Goal: Task Accomplishment & Management: Manage account settings

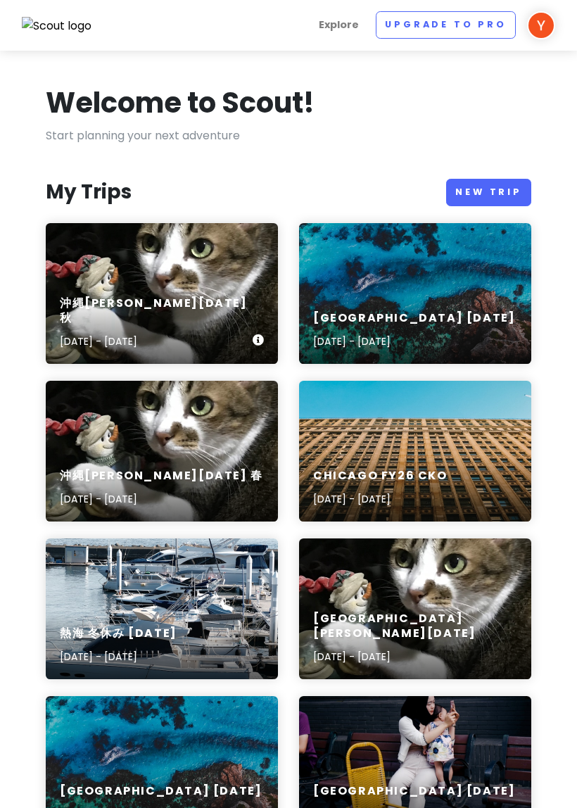
click at [237, 313] on div "沖縄[PERSON_NAME][DATE] 秋 [DATE] - [DATE]" at bounding box center [162, 323] width 232 height 82
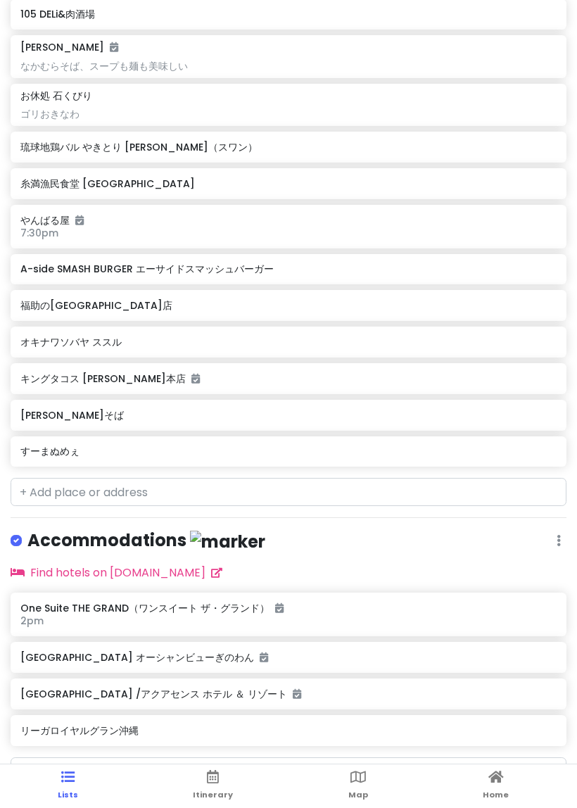
scroll to position [1918, 0]
click at [258, 445] on h6 "すーまぬめぇ" at bounding box center [288, 451] width 536 height 13
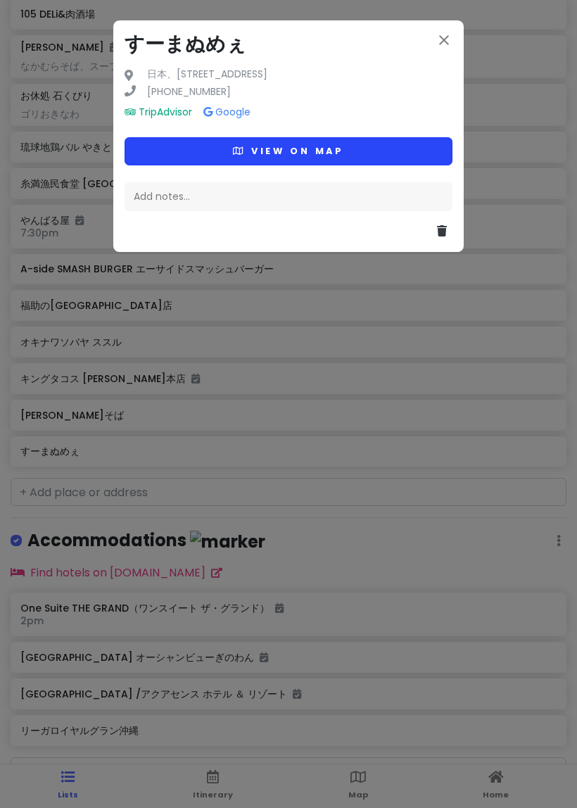
click at [351, 148] on button "View on map" at bounding box center [289, 150] width 328 height 27
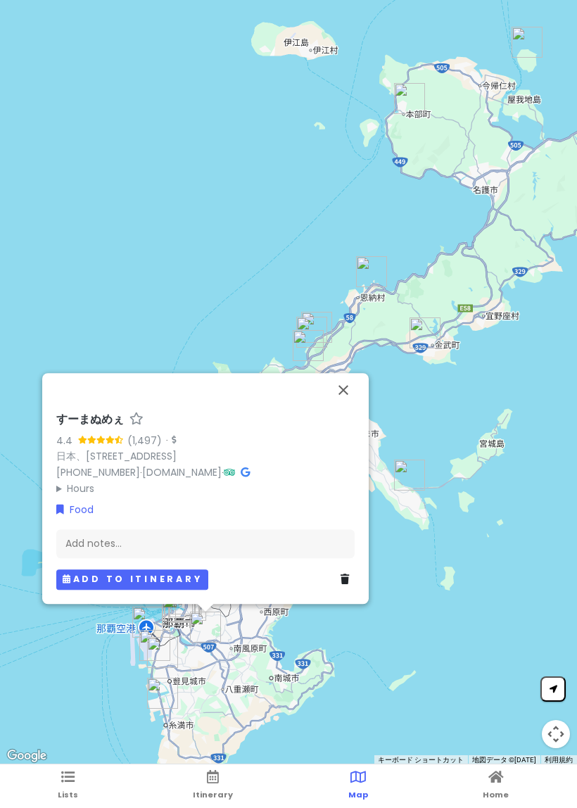
click at [189, 584] on button "Add to itinerary" at bounding box center [132, 580] width 152 height 20
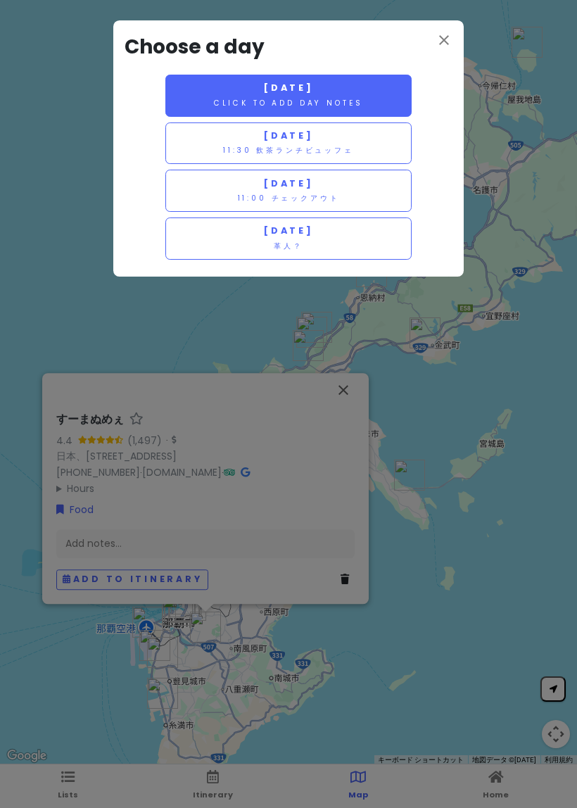
click at [344, 98] on small "Click to add day notes" at bounding box center [288, 103] width 149 height 11
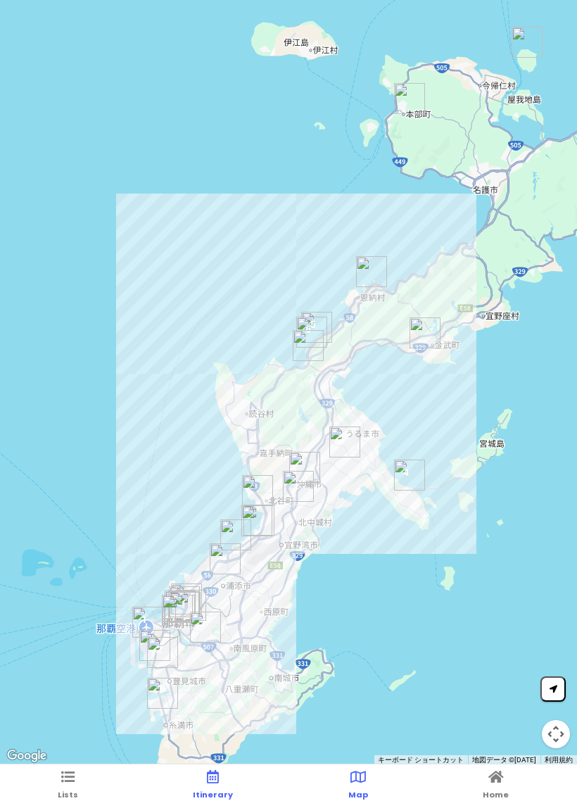
click at [225, 773] on link "Itinerary" at bounding box center [213, 787] width 40 height 44
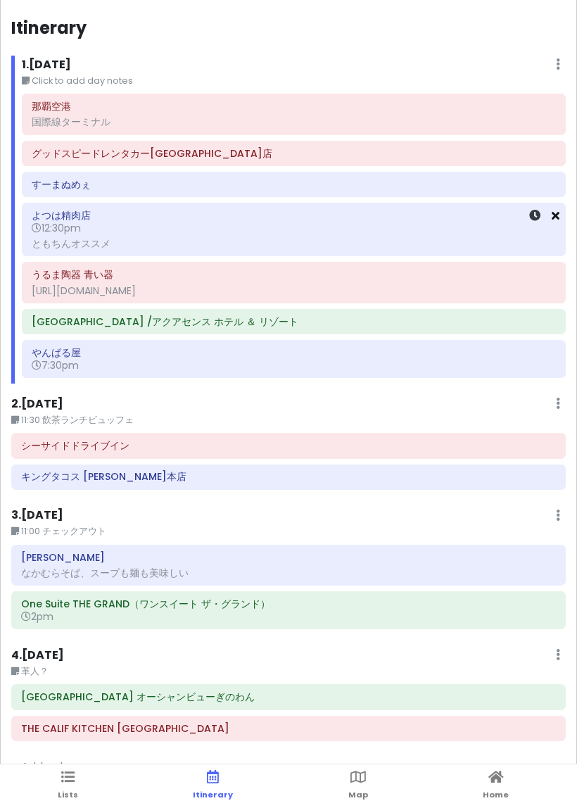
click at [558, 213] on icon at bounding box center [556, 215] width 8 height 11
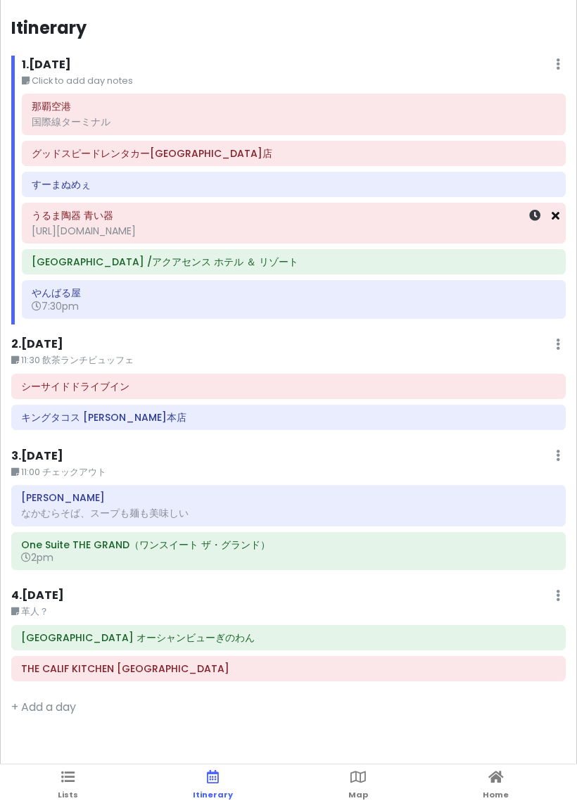
click at [556, 211] on icon at bounding box center [556, 215] width 8 height 11
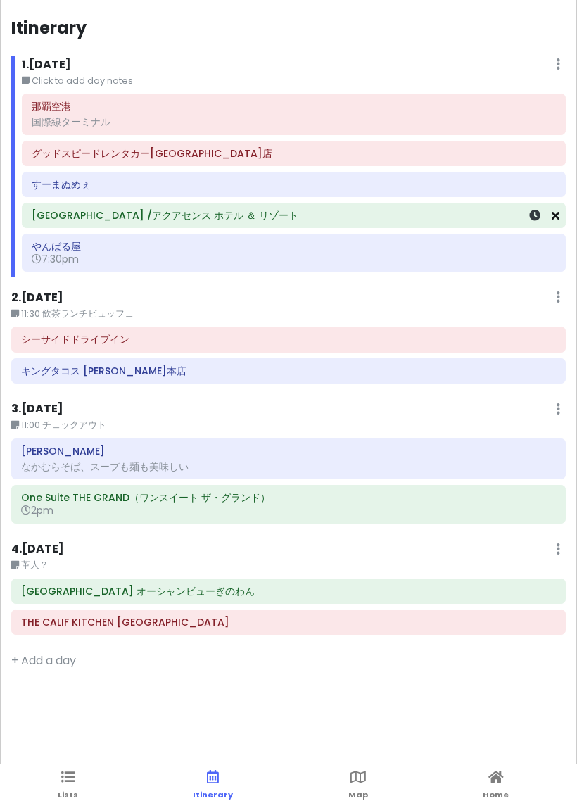
click at [559, 213] on icon at bounding box center [556, 215] width 8 height 11
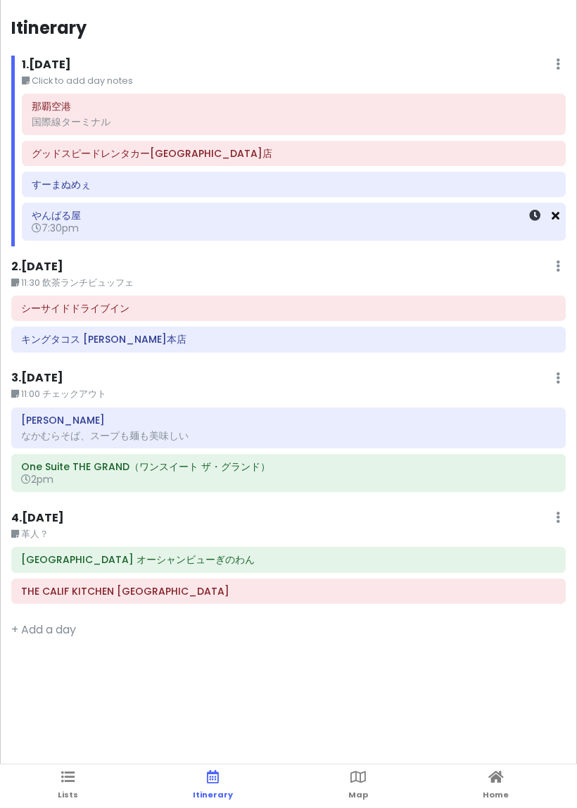
click at [558, 210] on icon at bounding box center [556, 215] width 8 height 11
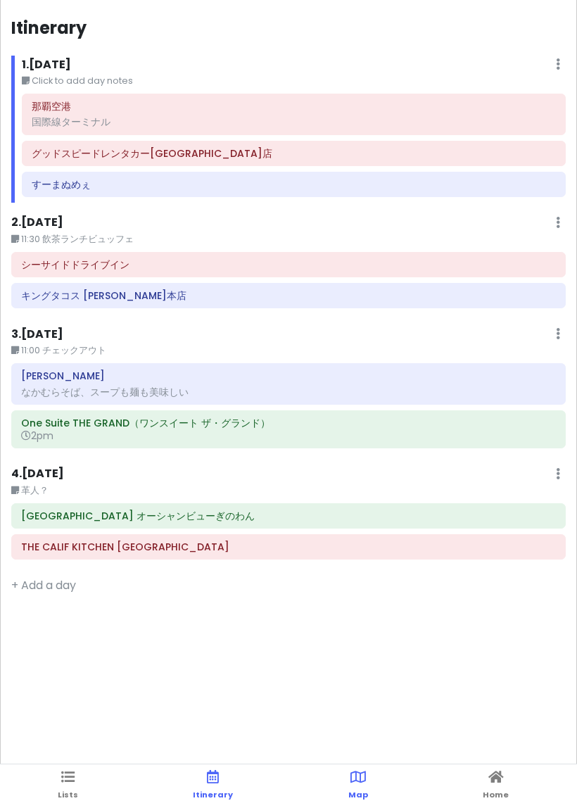
click at [356, 774] on icon at bounding box center [358, 777] width 15 height 10
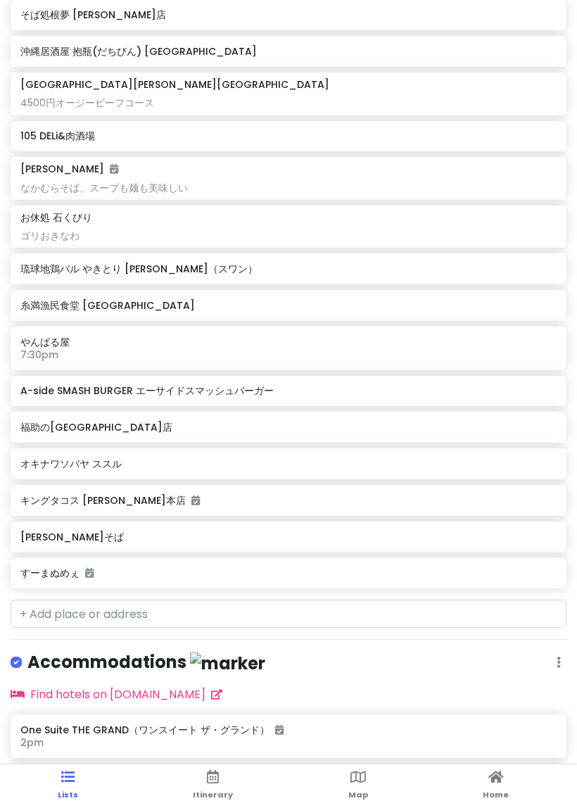
scroll to position [1809, 0]
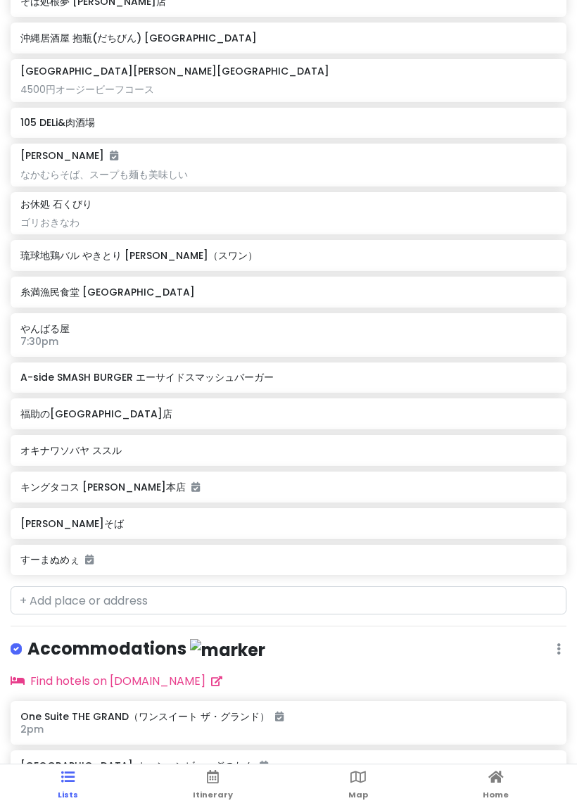
click at [220, 553] on h6 "すーまぬめぇ" at bounding box center [288, 559] width 536 height 13
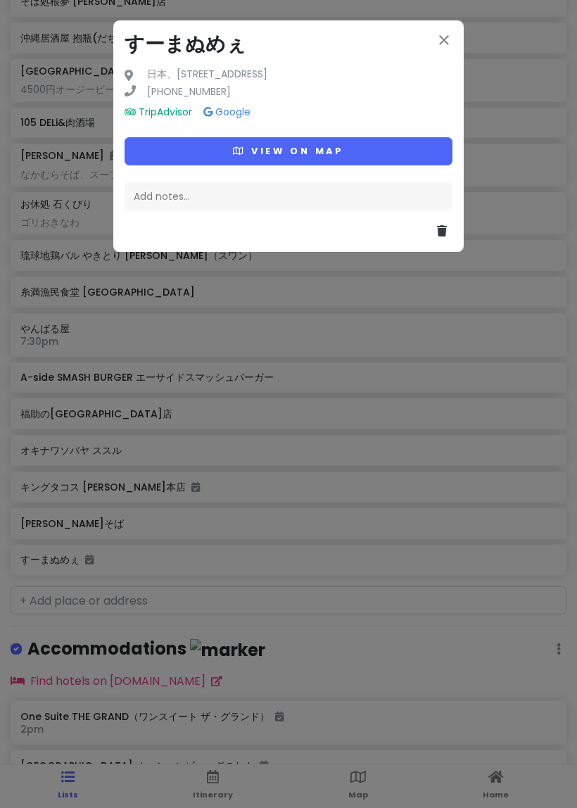
click at [273, 196] on div "Add notes..." at bounding box center [289, 197] width 328 height 30
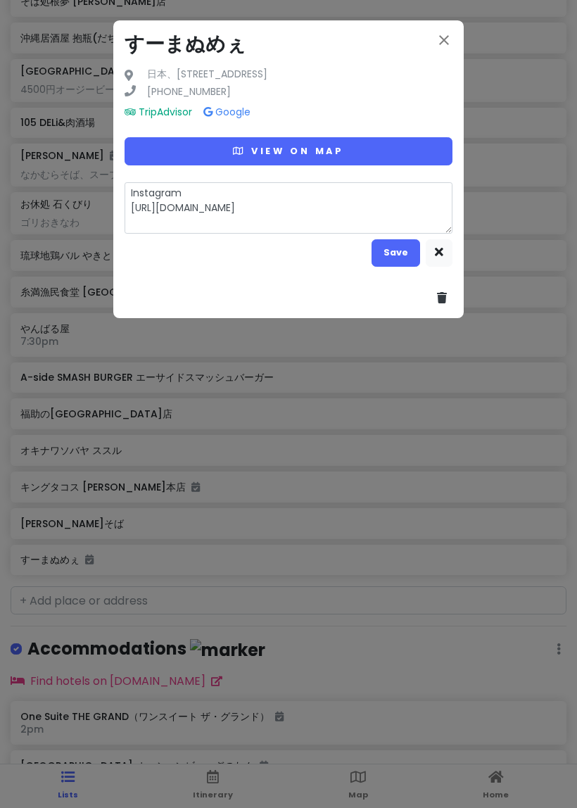
type textarea "x"
type textarea "Instagram [URL][DOMAIN_NAME]"
click at [199, 186] on textarea "Instagram [URL][DOMAIN_NAME]" at bounding box center [289, 207] width 328 height 51
type textarea "x"
type textarea "Instagra [URL][DOMAIN_NAME]"
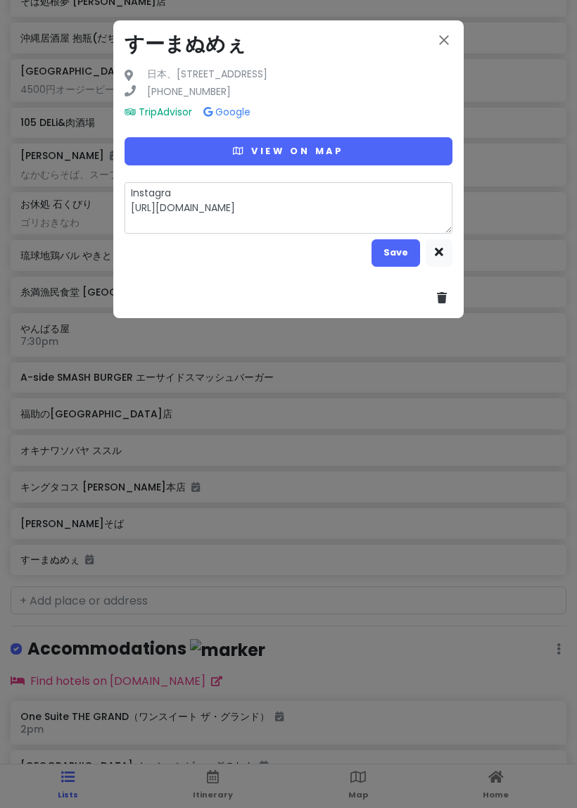
type textarea "x"
type textarea "Instagr [URL][DOMAIN_NAME]"
type textarea "x"
type textarea "Insta [URL][DOMAIN_NAME]"
type textarea "x"
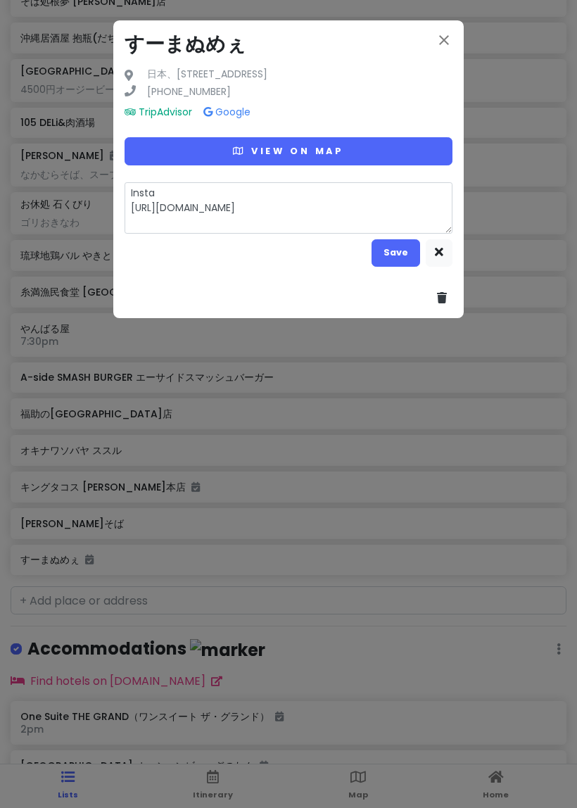
type textarea "Inst [URL][DOMAIN_NAME]"
type textarea "x"
type textarea "In [URL][DOMAIN_NAME]"
type textarea "x"
type textarea "I [URL][DOMAIN_NAME]"
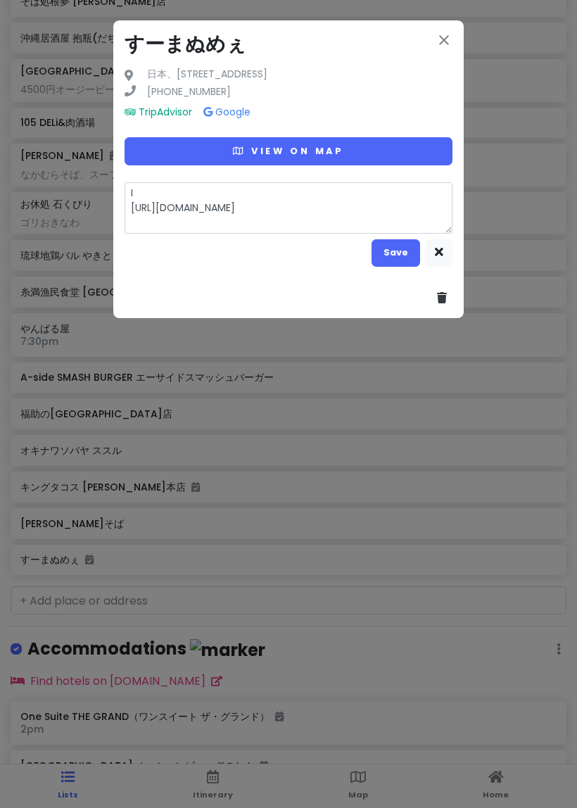
type textarea "x"
type textarea "ち [URL][DOMAIN_NAME]"
type textarea "x"
type textarea "ちゆ [URL][DOMAIN_NAME]"
type textarea "x"
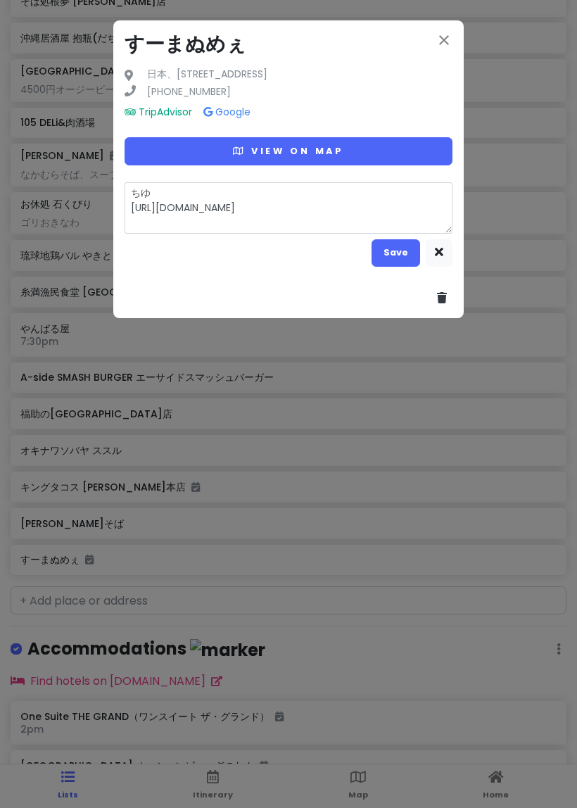
type textarea "ちゅ [URL][DOMAIN_NAME]"
type textarea "x"
type textarea "ちゅう [URL][DOMAIN_NAME]"
type textarea "x"
type textarea "ちゅうし [URL][DOMAIN_NAME]"
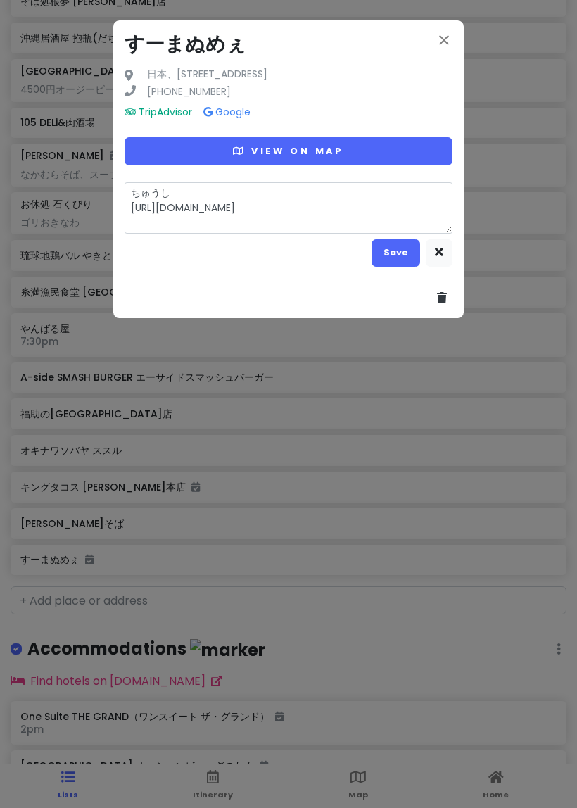
type textarea "x"
type textarea "ちゅうしや [URL][DOMAIN_NAME]"
type textarea "x"
type textarea "ちゅうしゃ [URL][DOMAIN_NAME]"
type textarea "x"
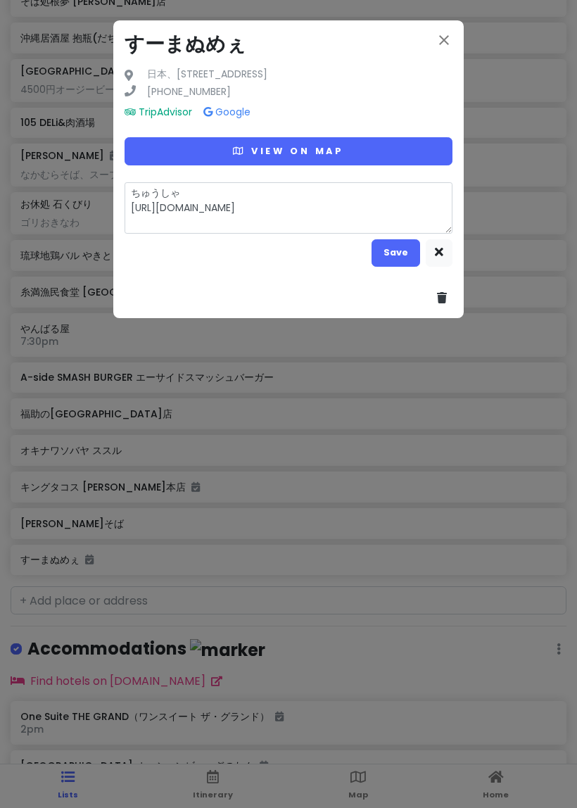
type textarea "駐車場 [URL][DOMAIN_NAME]"
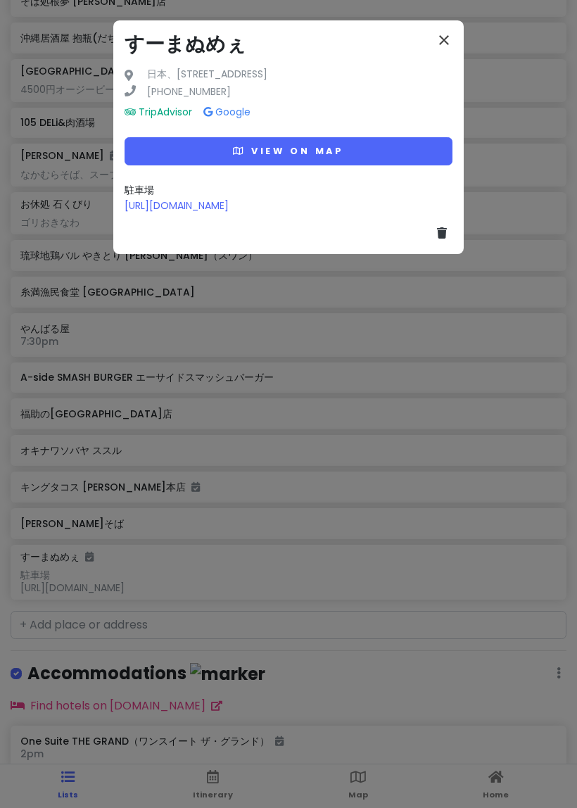
click at [447, 42] on icon "close" at bounding box center [444, 40] width 17 height 17
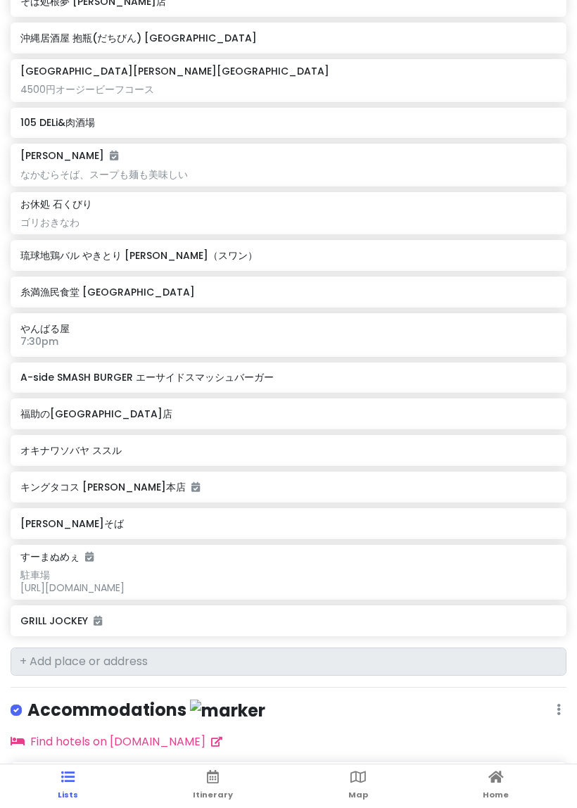
click at [321, 569] on div "駐車場 [URL][DOMAIN_NAME]" at bounding box center [288, 581] width 536 height 25
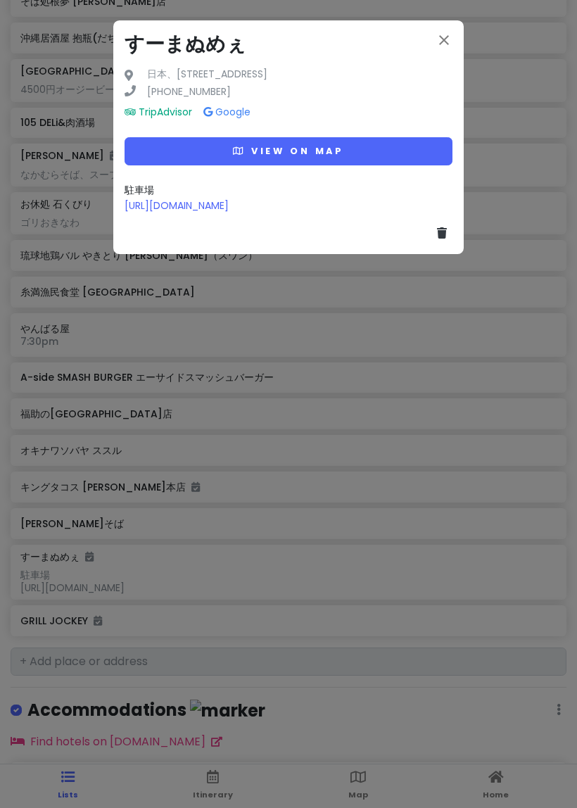
click at [408, 203] on div "駐車場 [URL][DOMAIN_NAME]" at bounding box center [289, 198] width 328 height 32
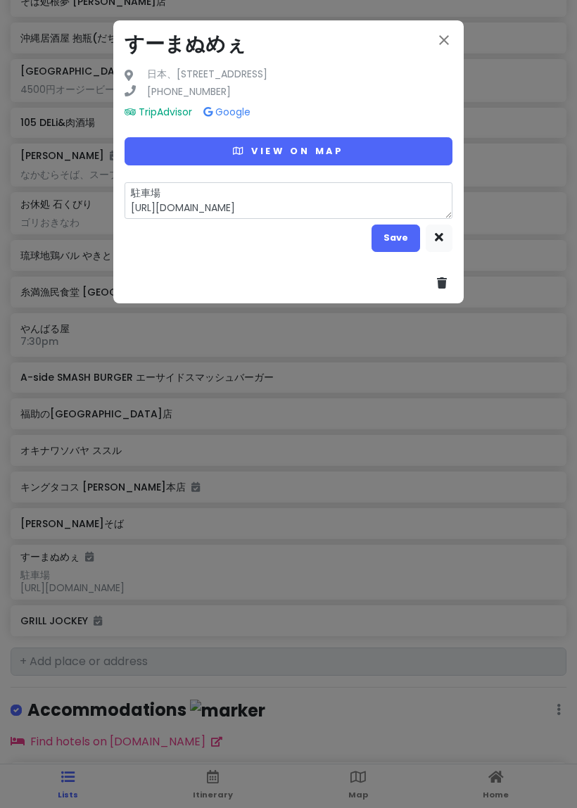
click at [402, 202] on textarea "駐車場 [URL][DOMAIN_NAME]" at bounding box center [289, 200] width 328 height 37
type textarea "x"
type textarea "駐車場 [URL][DOMAIN_NAME]"
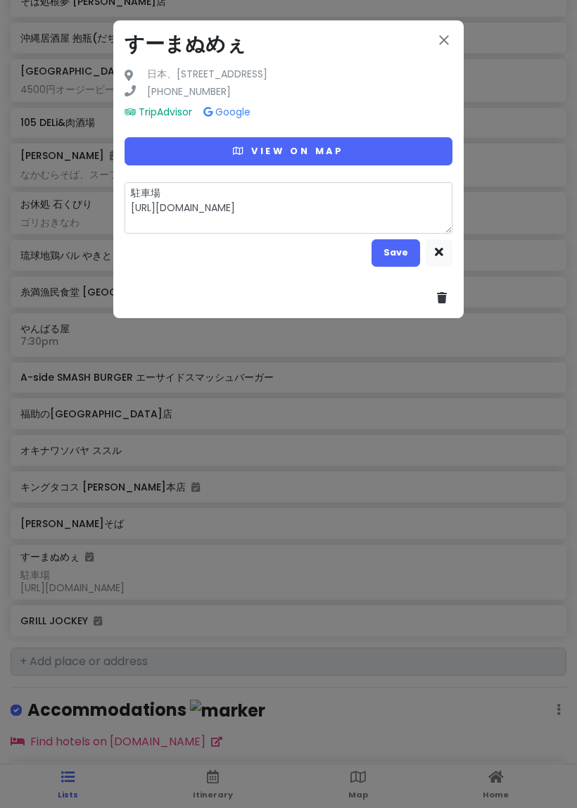
type textarea "x"
type textarea "駐車場 [URL][DOMAIN_NAME]"
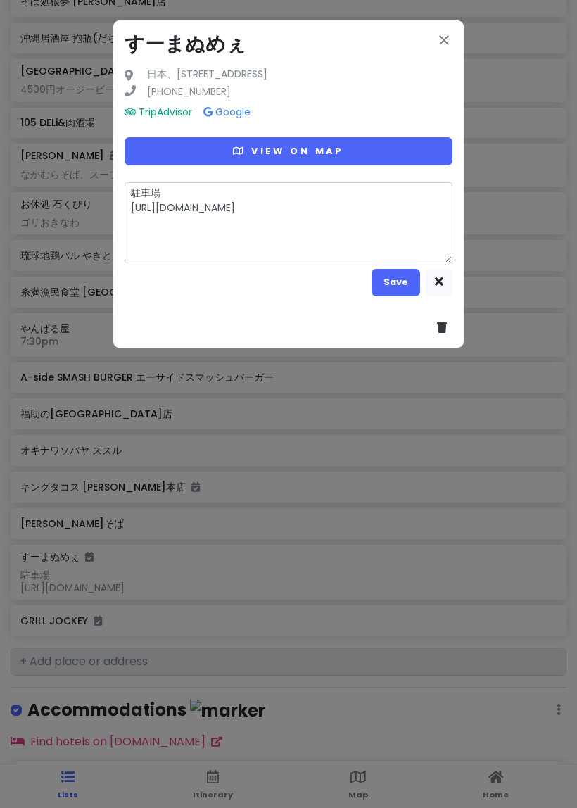
type textarea "x"
type textarea "駐車場 [URL][DOMAIN_NAME] upnote://x-callback-url/openNote?noteId=12EE6858-C538-46…"
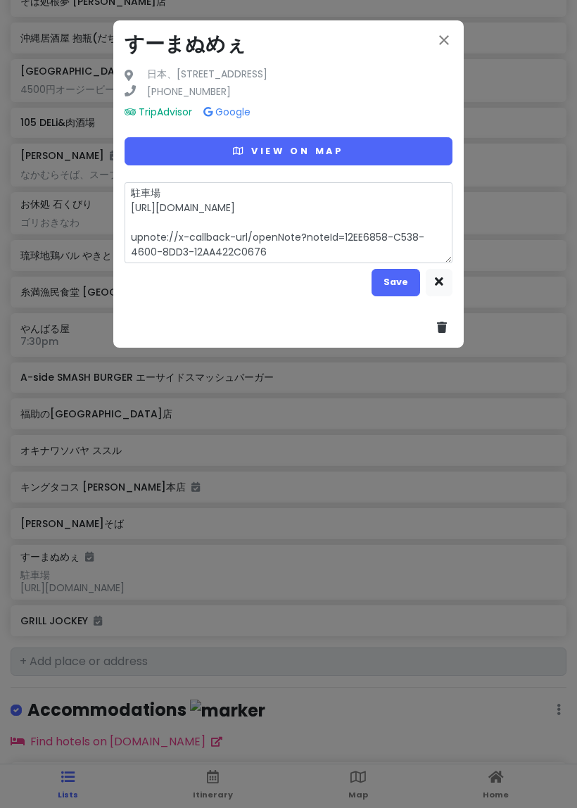
click at [256, 220] on textarea "駐車場 [URL][DOMAIN_NAME] upnote://x-callback-url/openNote?noteId=12EE6858-C538-46…" at bounding box center [289, 222] width 328 height 81
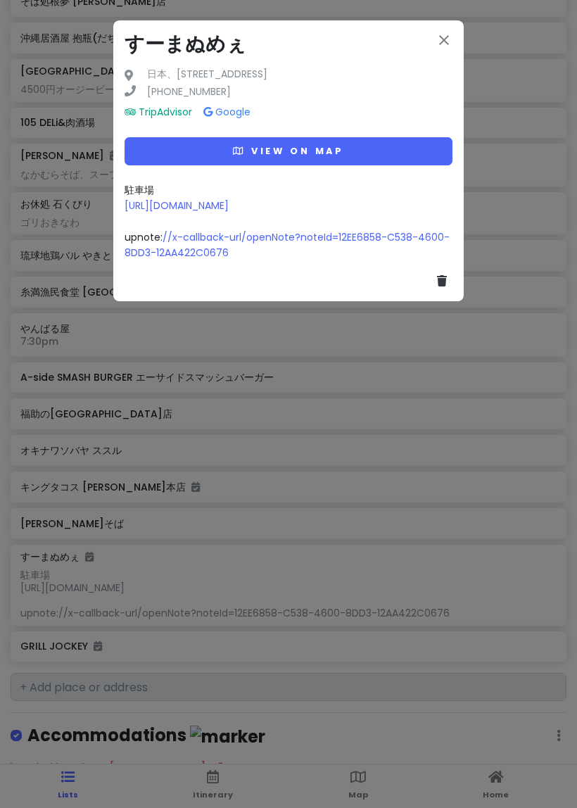
click at [417, 199] on div "駐車場 [URL][DOMAIN_NAME] upnote: //x-callback-url/openNote?noteId=12EE6858-C538-4…" at bounding box center [289, 221] width 328 height 79
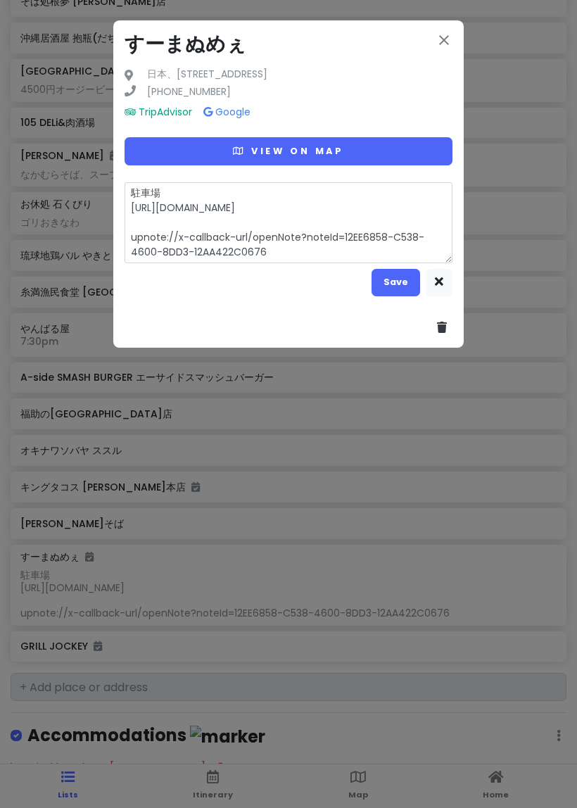
click at [321, 249] on textarea "駐車場 [URL][DOMAIN_NAME] upnote://x-callback-url/openNote?noteId=12EE6858-C538-46…" at bounding box center [289, 222] width 328 height 81
type textarea "x"
type textarea "駐車場 [URL][DOMAIN_NAME] upnote://x-callback-url/openNote?noteId=12EE6858-C538-46…"
type textarea "x"
type textarea "駐車場 [URL][DOMAIN_NAME] upnote://x-callback-url/openNote?noteId=12EE6858-C538-46…"
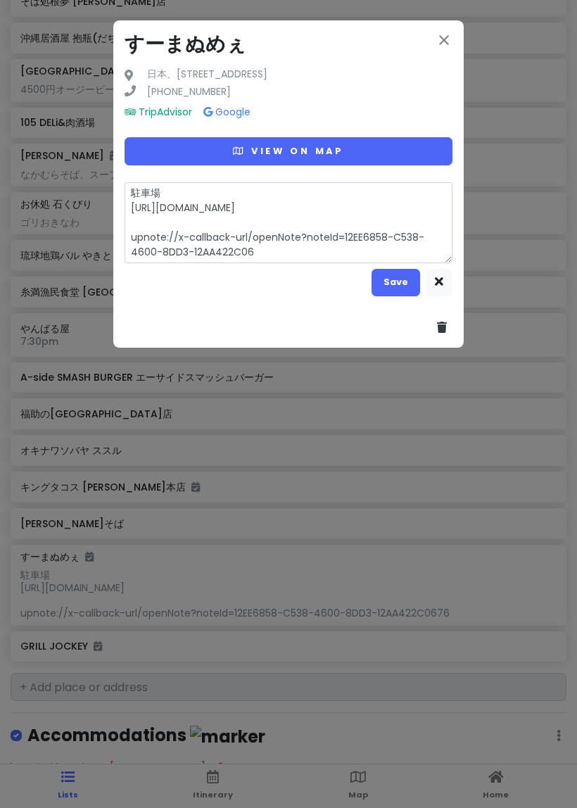
type textarea "x"
type textarea "駐車場 [URL][DOMAIN_NAME] upnote://x-callback-url/openNote?noteId=12EE6858-C538-46…"
type textarea "x"
type textarea "駐車場 [URL][DOMAIN_NAME] upnote://x-callback-url/openNote?noteId=12EE6858-C538-46…"
type textarea "x"
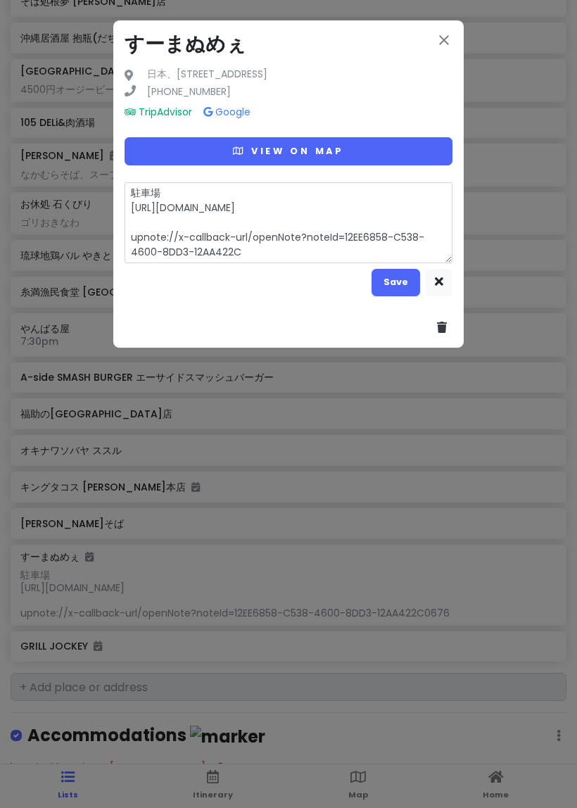
type textarea "駐車場 [URL][DOMAIN_NAME] upnote://x-callback-url/openNote?noteId=12EE6858-C538-46…"
type textarea "x"
type textarea "駐車場 [URL][DOMAIN_NAME] upnote://x-callback-url/openNote?noteId=12EE6858-C538-46…"
type textarea "x"
type textarea "駐車場 [URL][DOMAIN_NAME] upnote://x-callback-url/openNote?noteId=12EE6858-C538-46…"
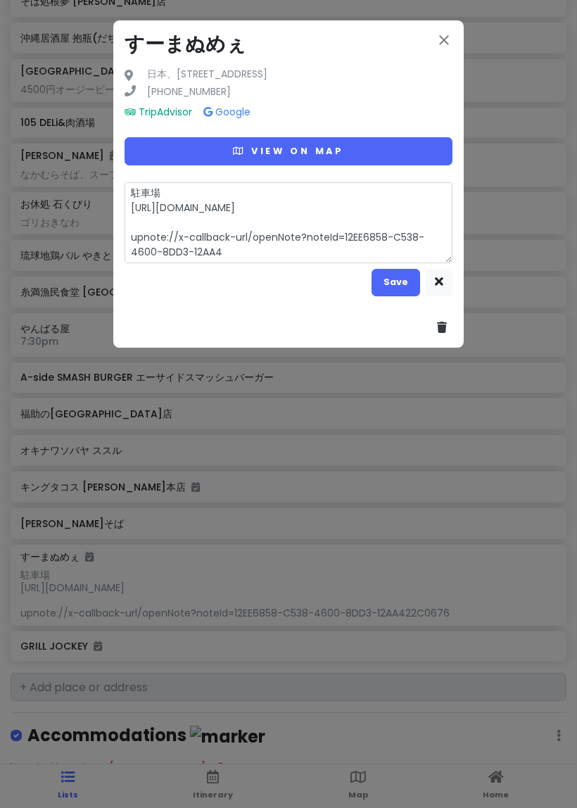
type textarea "x"
type textarea "駐車場 [URL][DOMAIN_NAME] upnote://x-callback-url/openNote?noteId=12EE6858-C538-46…"
type textarea "x"
type textarea "駐車場 [URL][DOMAIN_NAME] upnote://x-callback-url/openNote?noteId=12EE6858-C538-46…"
type textarea "x"
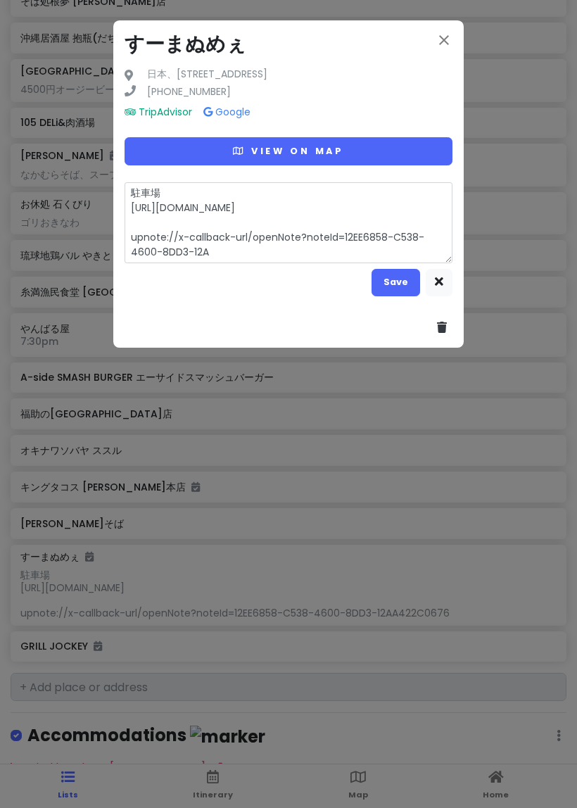
type textarea "駐車場 [URL][DOMAIN_NAME] upnote://x-callback-url/openNote?noteId=12EE6858-C538-46…"
type textarea "x"
type textarea "駐車場 [URL][DOMAIN_NAME] upnote://x-callback-url/openNote?noteId=12EE6858-C538-46…"
type textarea "x"
type textarea "駐車場 [URL][DOMAIN_NAME] upnote://x-callback-url/openNote?noteId=12EE6858-C538-46…"
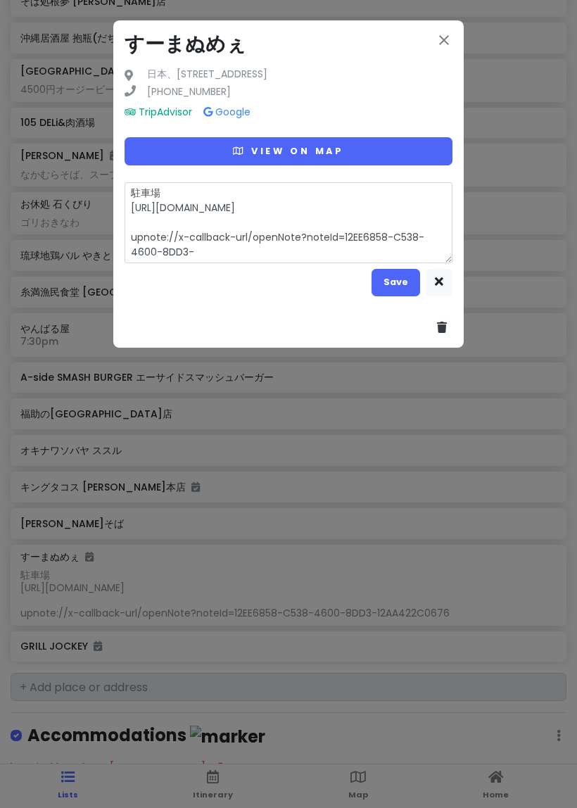
type textarea "x"
type textarea "駐車場 [URL][DOMAIN_NAME] upnote://x-callback-url/openNote?noteId=12EE6858-C538-46…"
type textarea "x"
type textarea "駐車場 [URL][DOMAIN_NAME] upnote://x-callback-url/openNote?noteId=12EE6858-C538-46…"
type textarea "x"
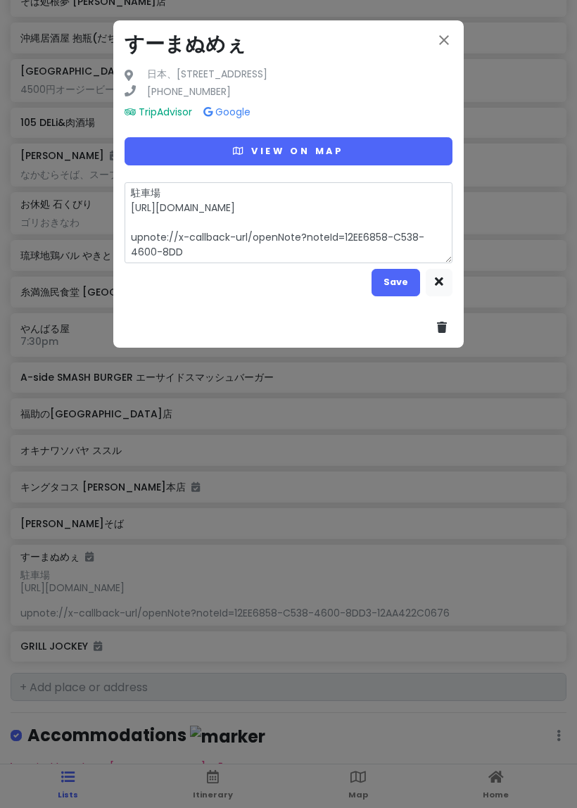
type textarea "駐車場 [URL][DOMAIN_NAME] upnote://x-callback-url/openNote?noteId=12EE6858-C538-46…"
type textarea "x"
type textarea "駐車場 [URL][DOMAIN_NAME] upnote://x-callback-url/openNote?noteId=12EE6858-C538-46…"
type textarea "x"
type textarea "駐車場 [URL][DOMAIN_NAME] upnote://x-callback-url/openNote?noteId=12EE6858-C538-46…"
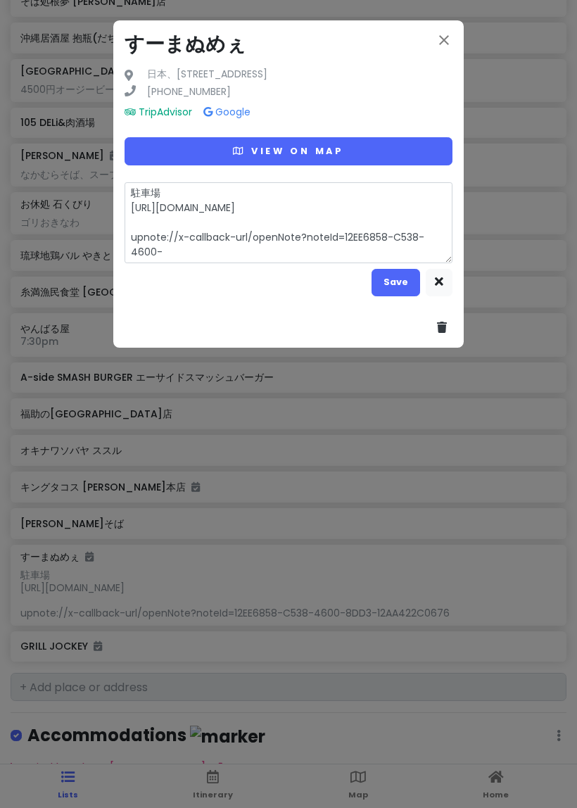
type textarea "x"
type textarea "駐車場 [URL][DOMAIN_NAME] upnote://x-callback-url/openNote?noteId=12EE6858-C538-46…"
type textarea "x"
type textarea "駐車場 [URL][DOMAIN_NAME] upnote://x-callback-url/openNote?noteId=12EE6858-C538-460"
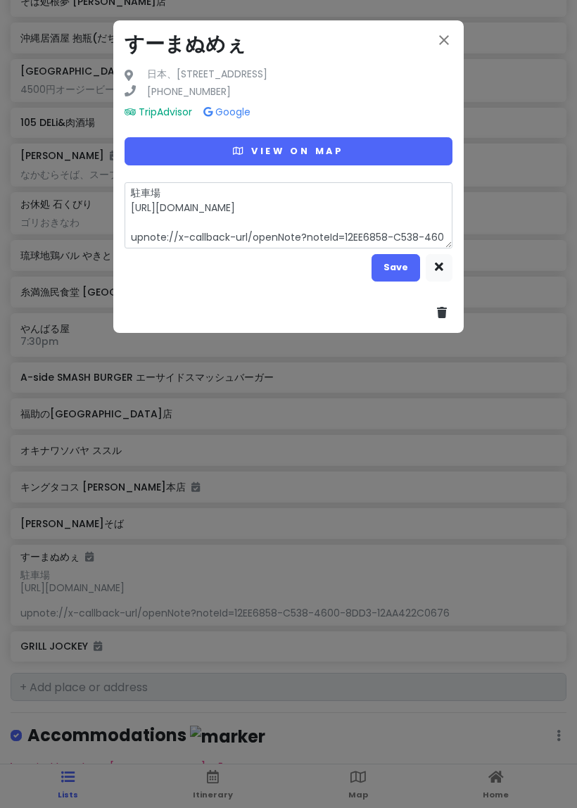
type textarea "x"
type textarea "駐車場 [URL][DOMAIN_NAME] upnote://x-callback-url/openNote?noteId=12EE6858-C538-46"
type textarea "x"
type textarea "駐車場 [URL][DOMAIN_NAME] upnote://x-callback-url/openNote?noteId=12EE6858-C538-4"
type textarea "x"
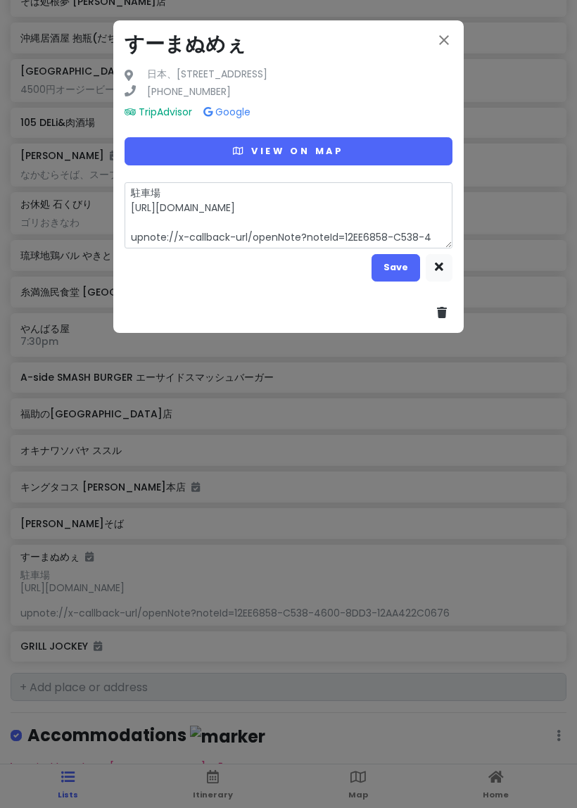
type textarea "駐車場 [URL][DOMAIN_NAME] upnote://x-callback-url/openNote?noteId=12EE6858-C538-"
type textarea "x"
type textarea "駐車場 [URL][DOMAIN_NAME] upnote://x-callback-url/openNote?noteId=12EE6858-C538"
type textarea "x"
type textarea "駐車場 [URL][DOMAIN_NAME] upnote://x-callback-url/openNote?noteId=12EE6858-C53"
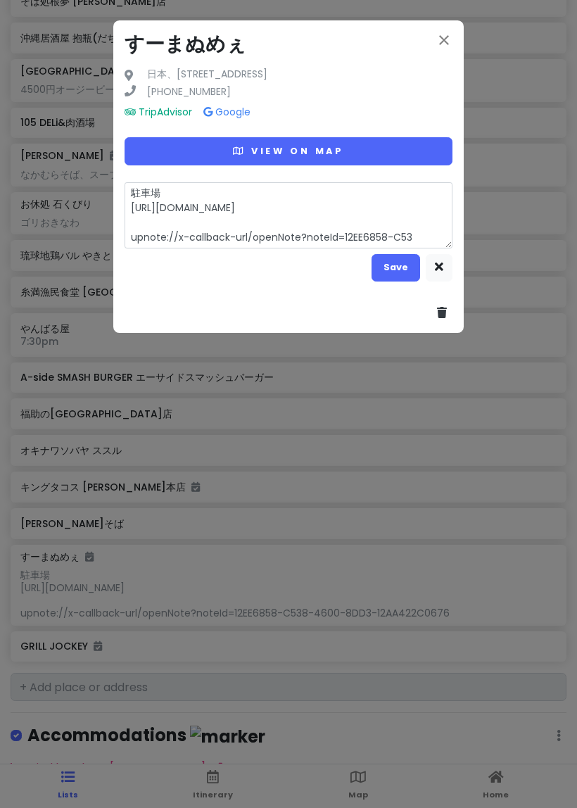
type textarea "x"
type textarea "駐車場 [URL][DOMAIN_NAME] upnote://x-callback-url/openNote?noteId=12EE6858-C5"
type textarea "x"
type textarea "駐車場 [URL][DOMAIN_NAME] upnote://x-callback-url/openNote?noteId=12EE6858-C"
type textarea "x"
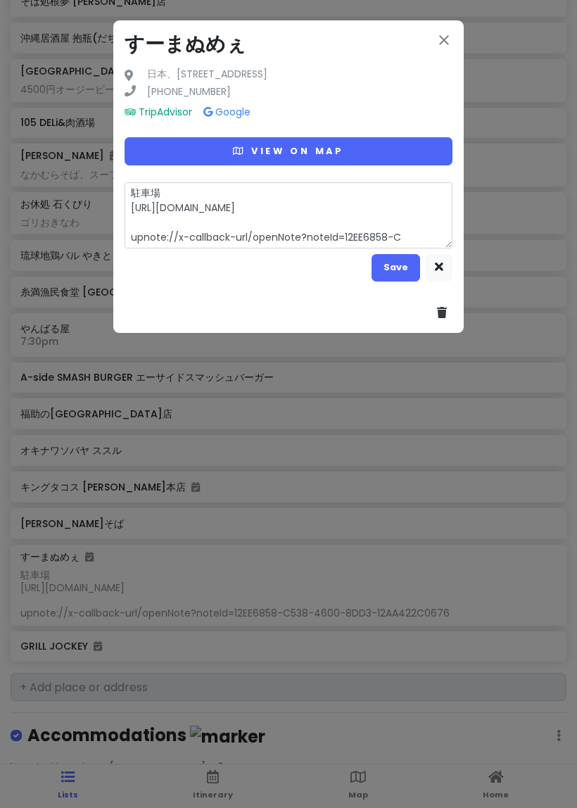
type textarea "駐車場 [URL][DOMAIN_NAME] upnote://x-callback-url/openNote?noteId=12EE6858-"
type textarea "x"
type textarea "駐車場 [URL][DOMAIN_NAME] upnote://x-callback-url/openNote?noteId=12EE6858"
type textarea "x"
type textarea "駐車場 [URL][DOMAIN_NAME] upnote://x-callback-url/openNote?noteId=12EE685"
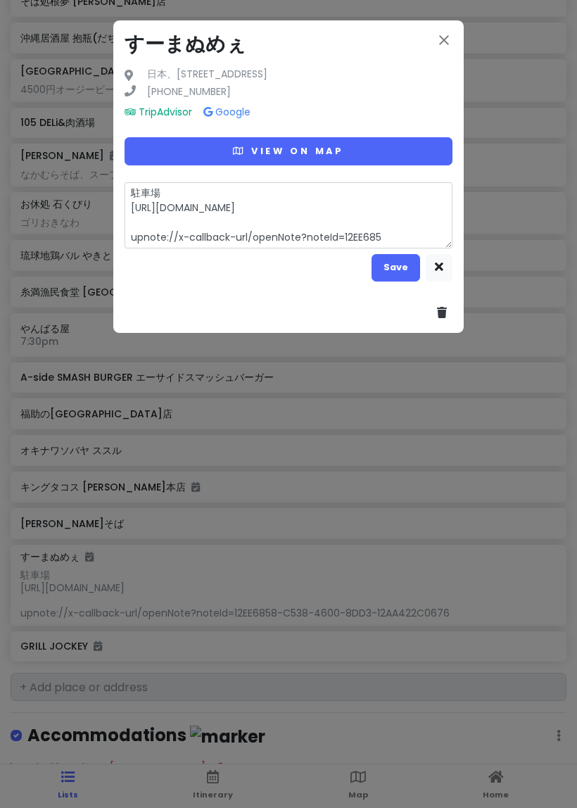
type textarea "x"
type textarea "駐車場 [URL][DOMAIN_NAME] upnote://x-callback-url/openNote?noteId=12EE68"
type textarea "x"
type textarea "駐車場 [URL][DOMAIN_NAME] upnote://x-callback-url/openNote?noteId=12EE6"
type textarea "x"
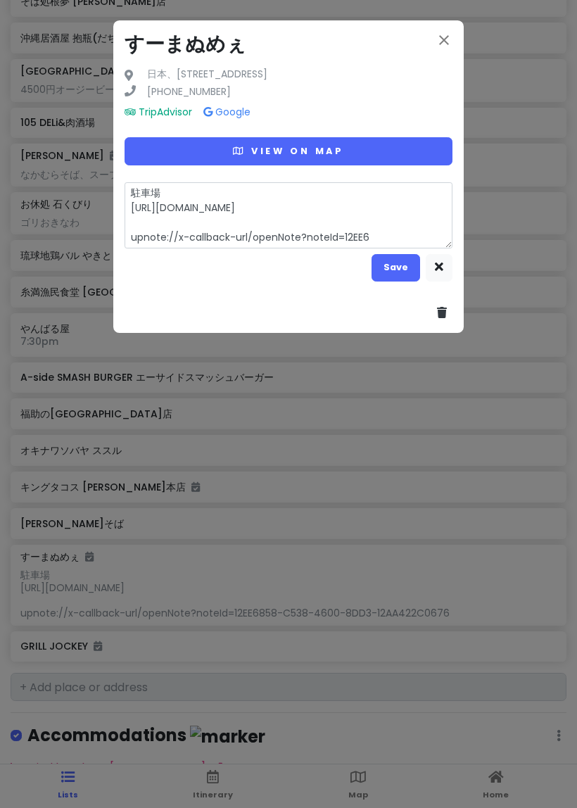
type textarea "駐車場 [URL][DOMAIN_NAME] upnote://x-callback-url/openNote?noteId=12EE"
type textarea "x"
type textarea "駐車場 [URL][DOMAIN_NAME] upnote://x-callback-url/openNote?noteId=12E"
type textarea "x"
type textarea "駐車場 [URL][DOMAIN_NAME] upnote://x-callback-url/openNote?noteId=12"
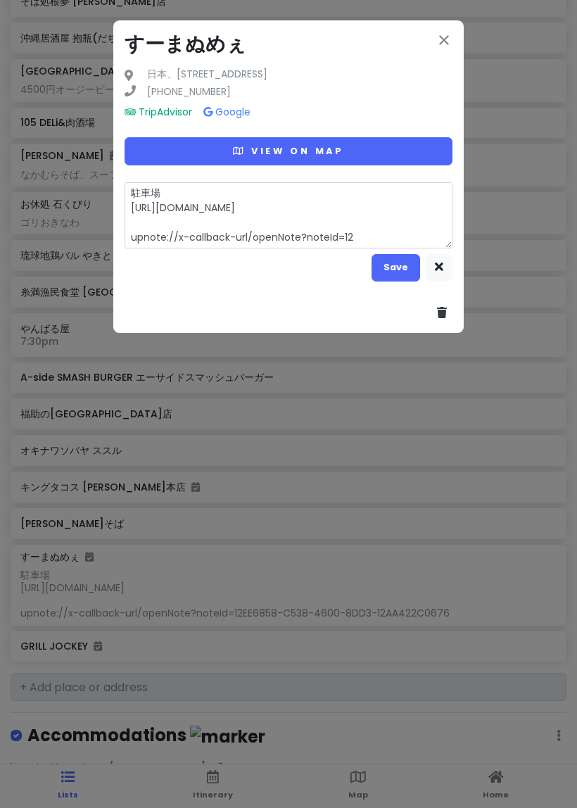
type textarea "x"
type textarea "駐車場 [URL][DOMAIN_NAME] upnote://x-callback-url/openNote?noteId=1"
type textarea "x"
type textarea "駐車場 [URL][DOMAIN_NAME] upnote://x-callback-url/openNote?noteId="
type textarea "x"
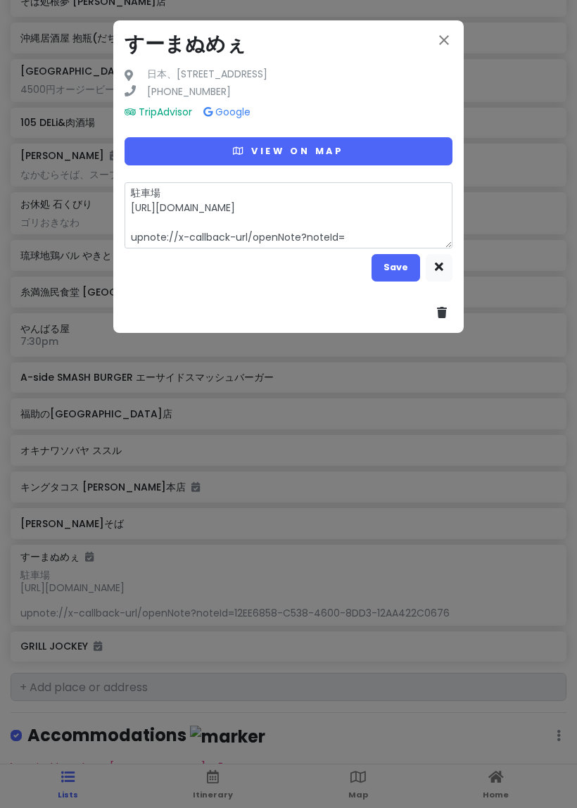
type textarea "駐車場 [URL][DOMAIN_NAME] upnote://x-callback-url/openNote?noteId"
type textarea "x"
type textarea "駐車場 [URL][DOMAIN_NAME] upnote://x-callback-url/openNote?noteI"
type textarea "x"
type textarea "駐車場 [URL][DOMAIN_NAME] upnote://x-callback-url/openNote?note"
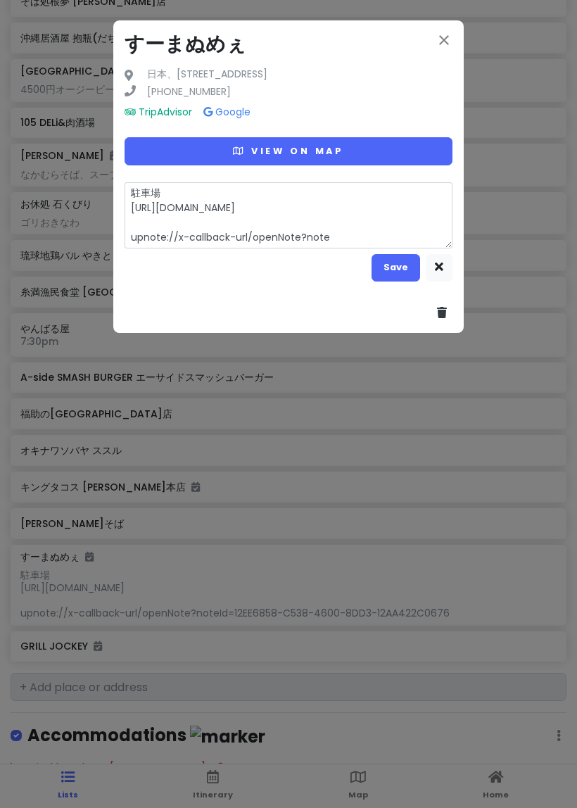
type textarea "x"
type textarea "駐車場 [URL][DOMAIN_NAME] upnote://x-callback-url/openNote?not"
type textarea "x"
type textarea "駐車場 [URL][DOMAIN_NAME] upnote://x-callback-url/openNote?no"
type textarea "x"
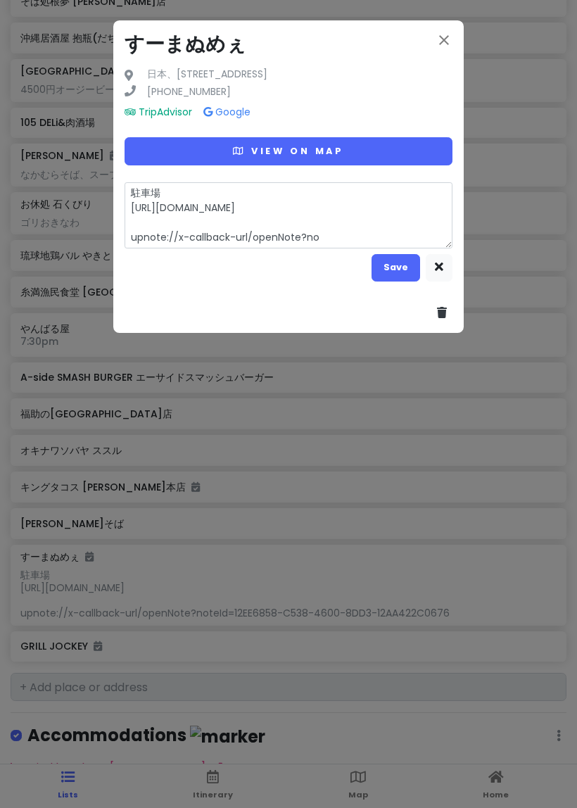
type textarea "駐車場 [URL][DOMAIN_NAME] upnote://x-callback-url/openNote?n"
type textarea "x"
type textarea "駐車場 [URL][DOMAIN_NAME] upnote://x-callback-url/openNote?"
type textarea "x"
type textarea "駐車場 [URL][DOMAIN_NAME] upnote://x-callback-url/openNote"
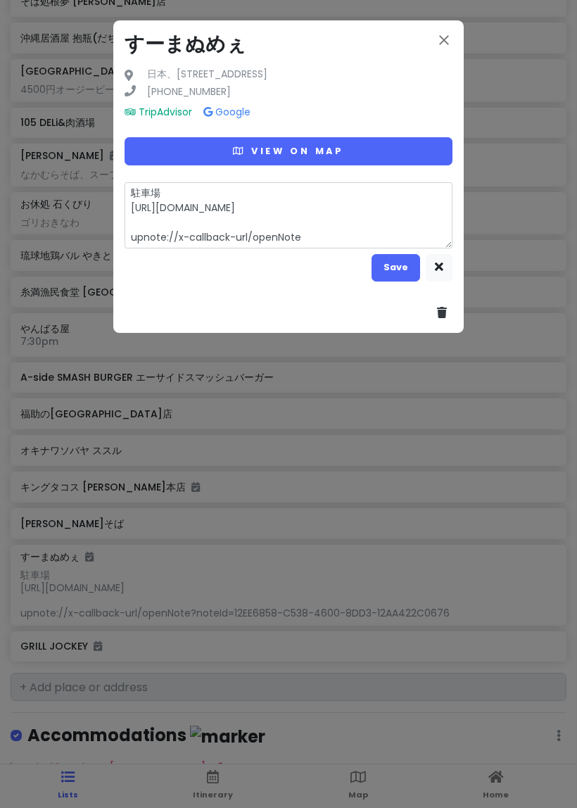
type textarea "x"
type textarea "駐車場 [URL][DOMAIN_NAME] upnote://x-callback-url/openNot"
type textarea "x"
type textarea "駐車場 [URL][DOMAIN_NAME] upnote://x-callback-url/openNo"
type textarea "x"
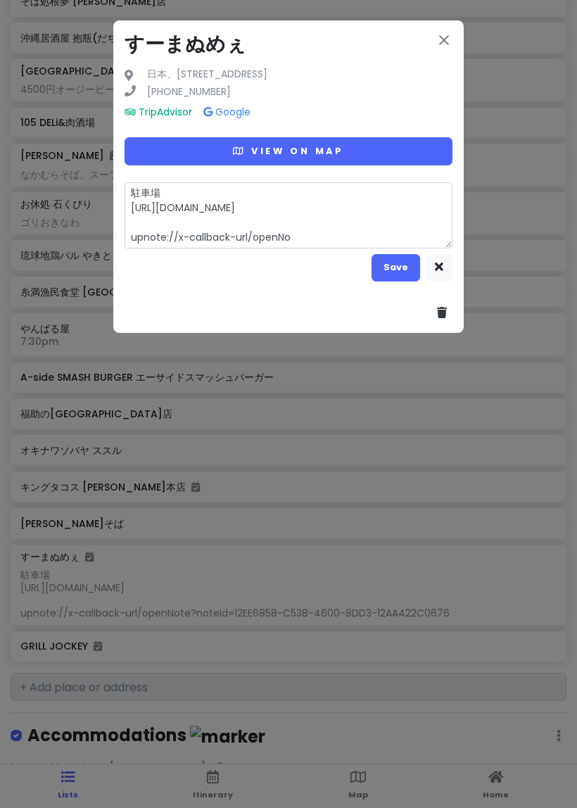
type textarea "駐車場 [URL][DOMAIN_NAME] upnote://x-callback-url/openN"
type textarea "x"
type textarea "駐車場 [URL][DOMAIN_NAME] upnote://x-callback-url/open"
type textarea "x"
type textarea "駐車場 [URL][DOMAIN_NAME] upnote://x-callback-url/ope"
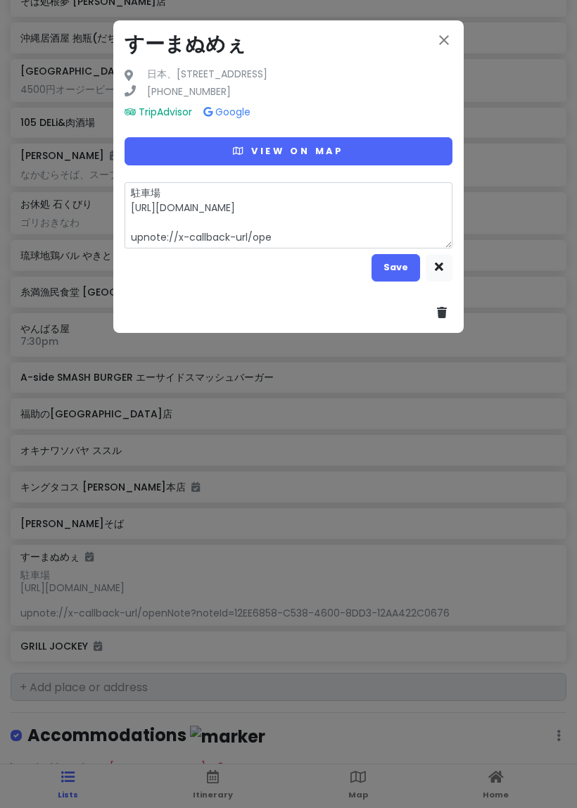
type textarea "x"
type textarea "駐車場 [URL][DOMAIN_NAME] upnote://x-callback-url/op"
type textarea "x"
type textarea "駐車場 [URL][DOMAIN_NAME] upnote://x-callback-url/o"
type textarea "x"
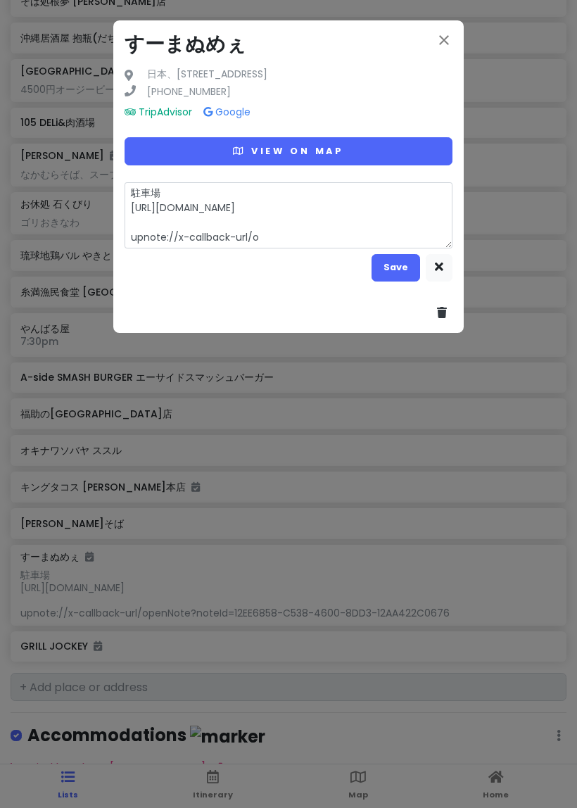
type textarea "駐車場 [URL][DOMAIN_NAME] upnote://x-callback-url/"
type textarea "x"
type textarea "駐車場 [URL][DOMAIN_NAME] upnote://x-callback-url"
type textarea "x"
type textarea "駐車場 [URL][DOMAIN_NAME] upnote://x-callback-ur"
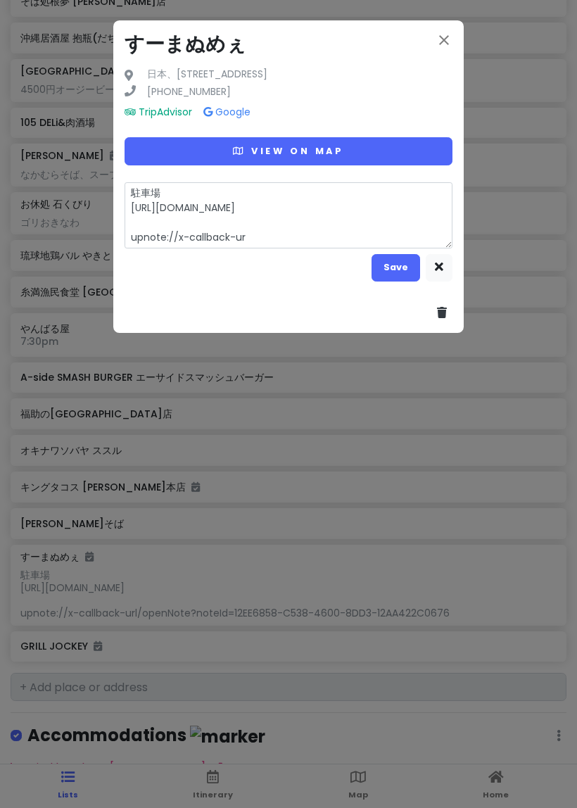
type textarea "x"
type textarea "駐車場 [URL][DOMAIN_NAME] upnote://x-callback-u"
type textarea "x"
type textarea "駐車場 [URL][DOMAIN_NAME] upnote://x-callback-"
type textarea "x"
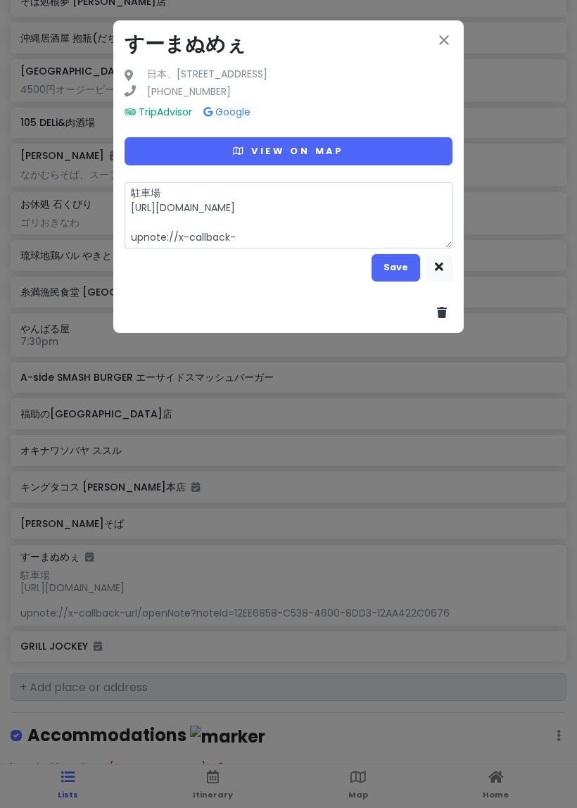
type textarea "駐車場 [URL][DOMAIN_NAME] upnote://x-callback"
type textarea "x"
type textarea "駐車場 [URL][DOMAIN_NAME] upnote://x-callbac"
type textarea "x"
type textarea "駐車場 [URL][DOMAIN_NAME] upnote://x-callba"
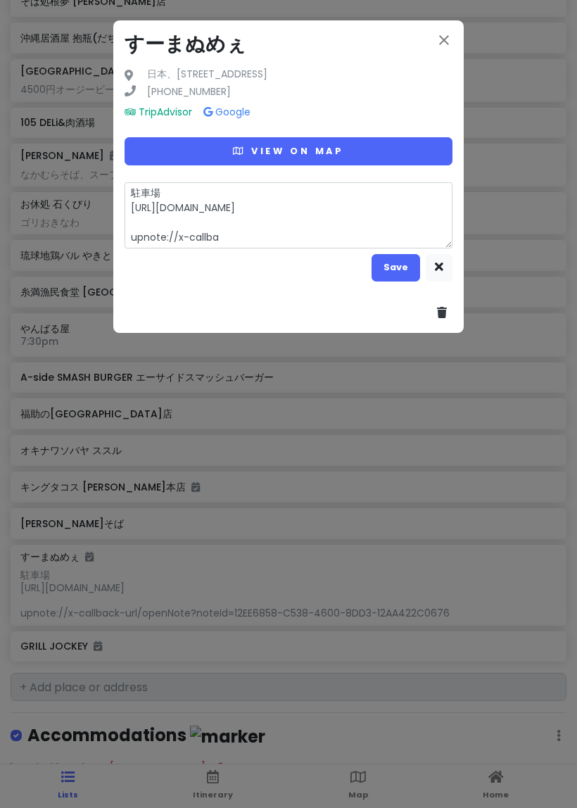
type textarea "x"
type textarea "駐車場 [URL][DOMAIN_NAME] upnote://x-callb"
type textarea "x"
type textarea "駐車場 [URL][DOMAIN_NAME] upnote://x-call"
type textarea "x"
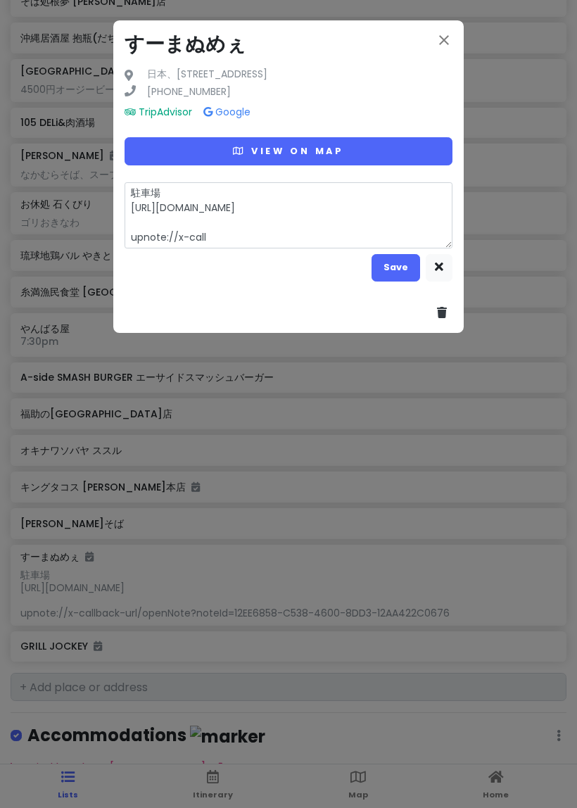
type textarea "駐車場 [URL][DOMAIN_NAME] upnote://x-cal"
type textarea "x"
type textarea "駐車場 [URL][DOMAIN_NAME] upnote://x-ca"
type textarea "x"
type textarea "駐車場 [URL][DOMAIN_NAME] upnote://x-c"
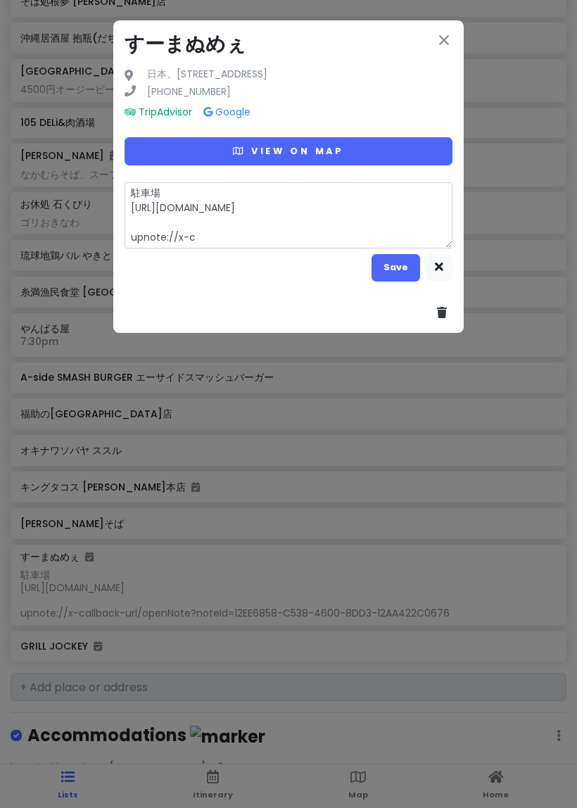
type textarea "x"
type textarea "駐車場 [URL][DOMAIN_NAME] upnote://x-"
type textarea "x"
type textarea "駐車場 [URL][DOMAIN_NAME] upnote://x"
type textarea "x"
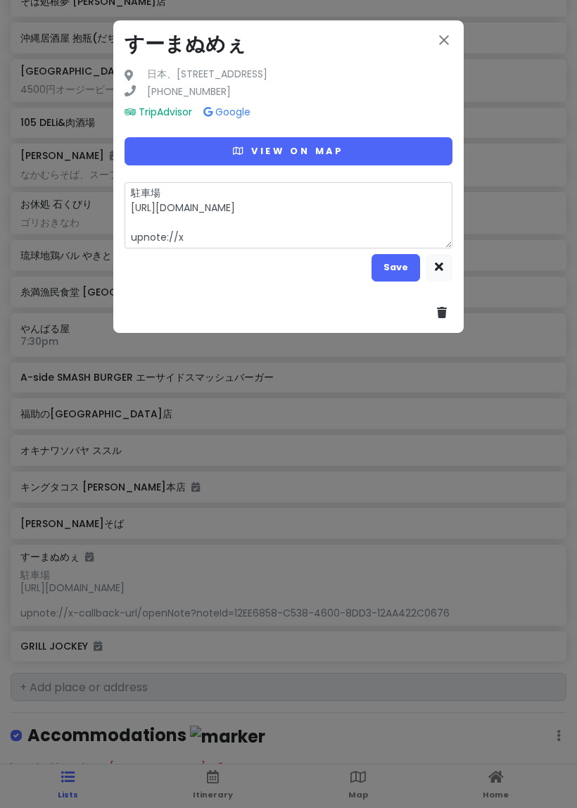
type textarea "駐車場 [URL][DOMAIN_NAME] upnote://"
type textarea "x"
type textarea "駐車場 [URL][DOMAIN_NAME] upnote:/"
type textarea "x"
type textarea "駐車場 [URL][DOMAIN_NAME] upnote:"
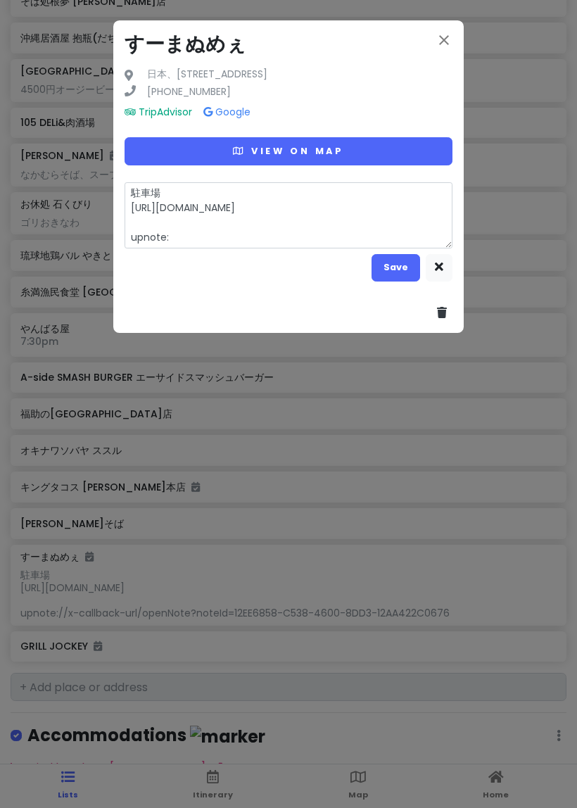
type textarea "x"
type textarea "駐車場 [URL][DOMAIN_NAME] upnote"
type textarea "x"
type textarea "駐車場 [URL][DOMAIN_NAME] upnot"
type textarea "x"
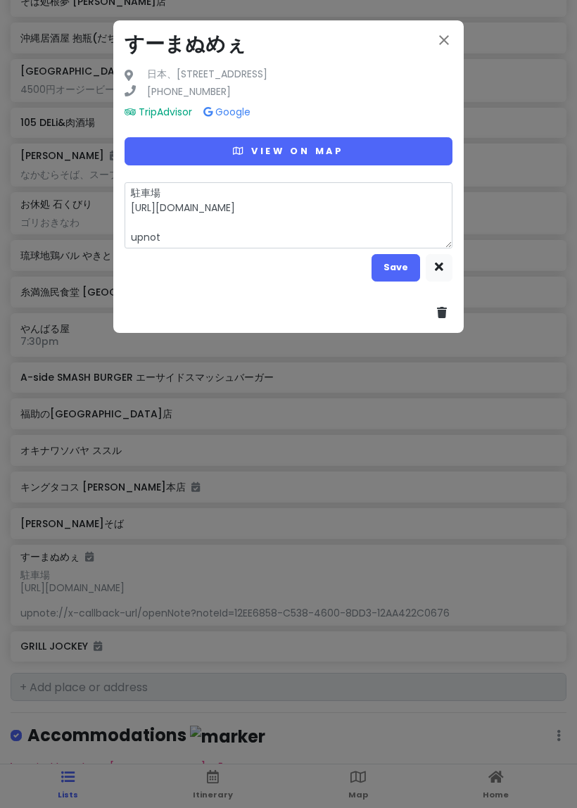
type textarea "駐車場 [URL][DOMAIN_NAME] upno"
type textarea "x"
type textarea "駐車場 [URL][DOMAIN_NAME] upn"
type textarea "x"
type textarea "駐車場 [URL][DOMAIN_NAME] up"
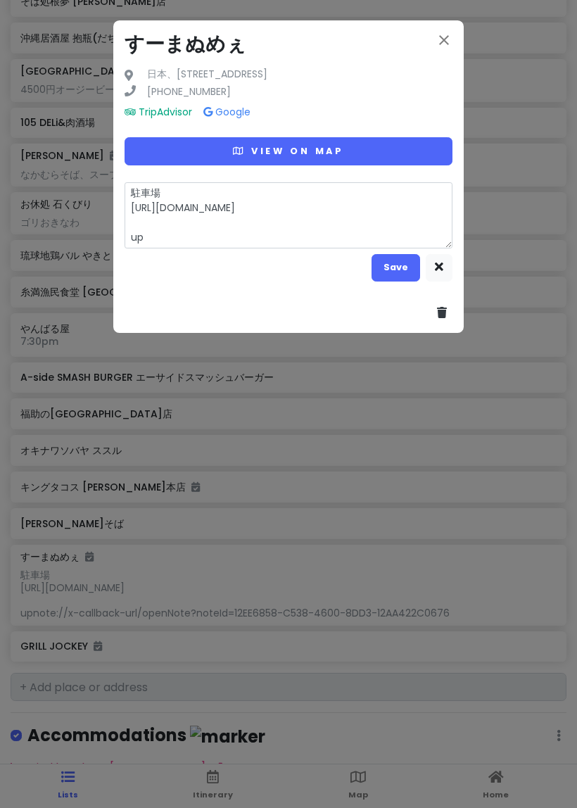
type textarea "x"
type textarea "駐車場 [URL][DOMAIN_NAME] u"
type textarea "x"
type textarea "駐車場 [URL][DOMAIN_NAME]"
type textarea "x"
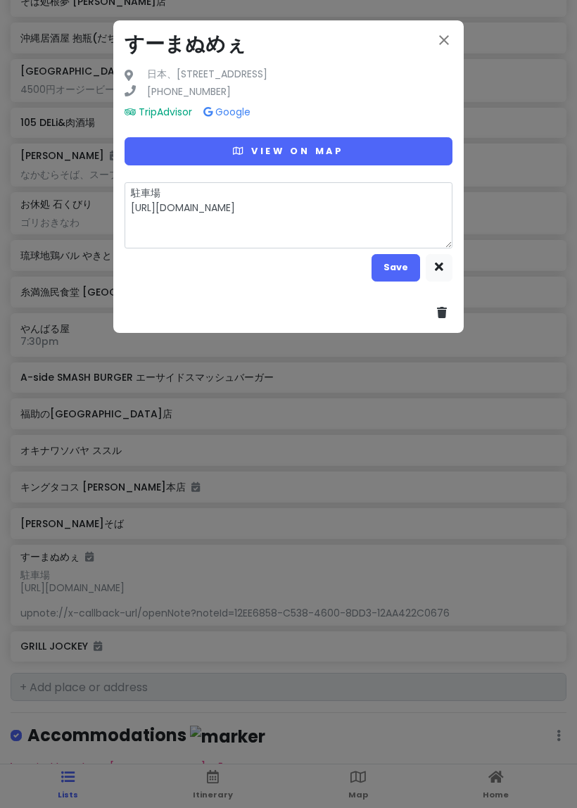
type textarea "駐車場 [URL][DOMAIN_NAME] [URL][DOMAIN_NAME]"
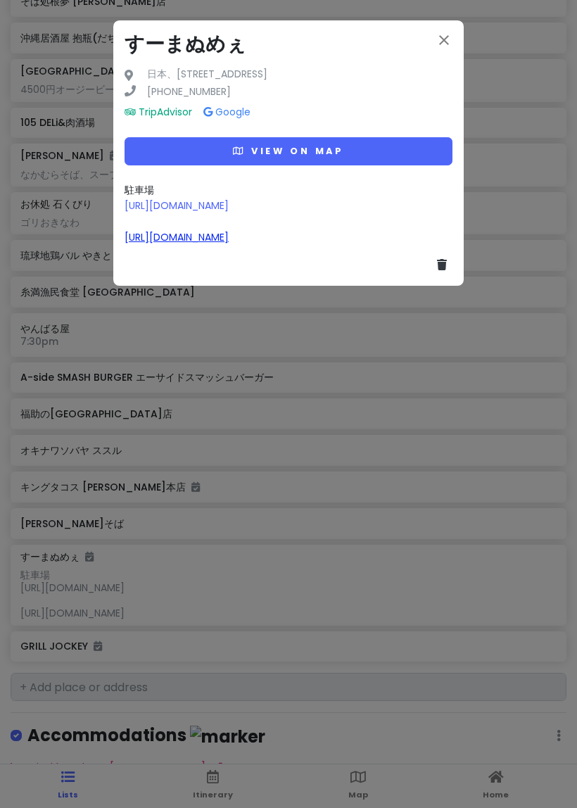
click at [229, 244] on link "[URL][DOMAIN_NAME]" at bounding box center [177, 237] width 104 height 14
